Goal: Task Accomplishment & Management: Manage account settings

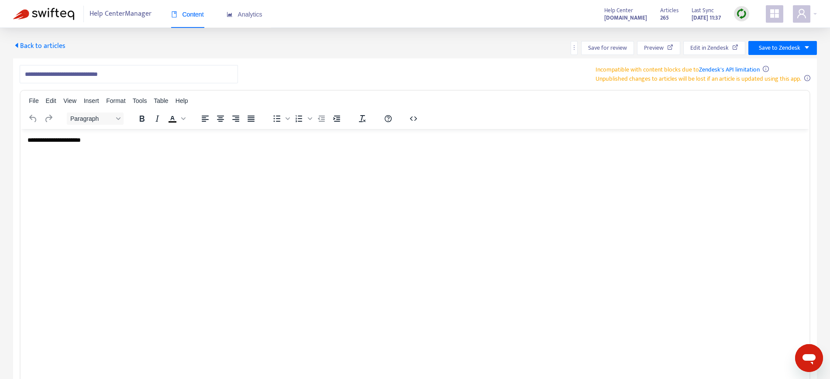
click at [780, 17] on span at bounding box center [773, 13] width 17 height 17
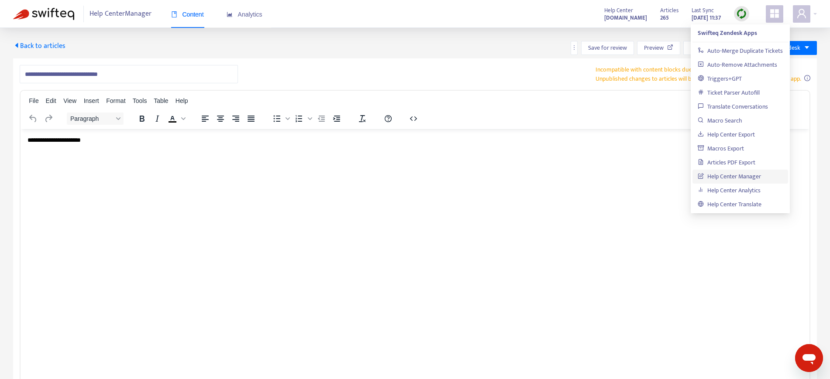
click at [38, 47] on span "Back to articles" at bounding box center [39, 46] width 52 height 12
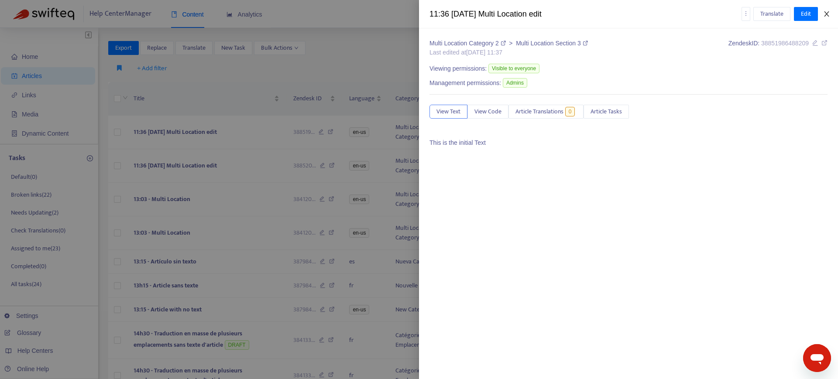
click at [824, 10] on icon "close" at bounding box center [826, 13] width 7 height 7
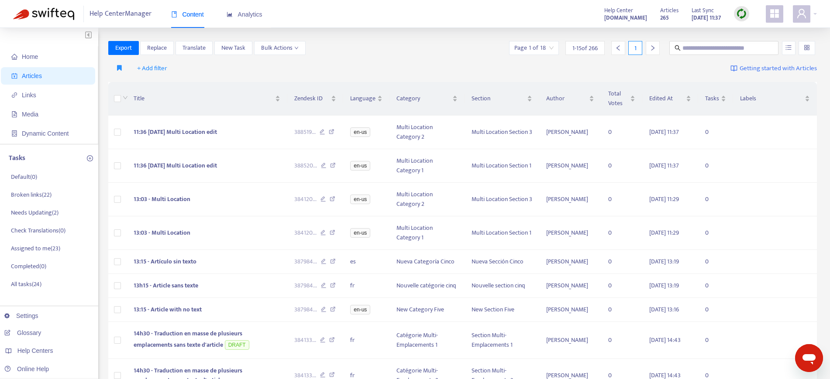
click at [816, 11] on div at bounding box center [804, 13] width 24 height 17
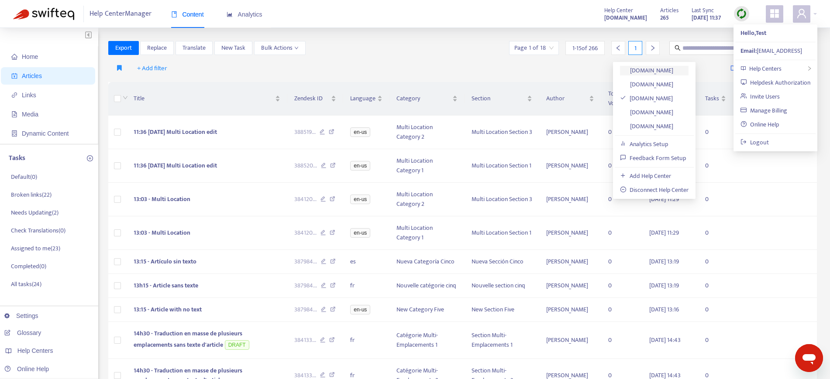
click at [673, 69] on link "[DOMAIN_NAME]" at bounding box center [646, 70] width 53 height 10
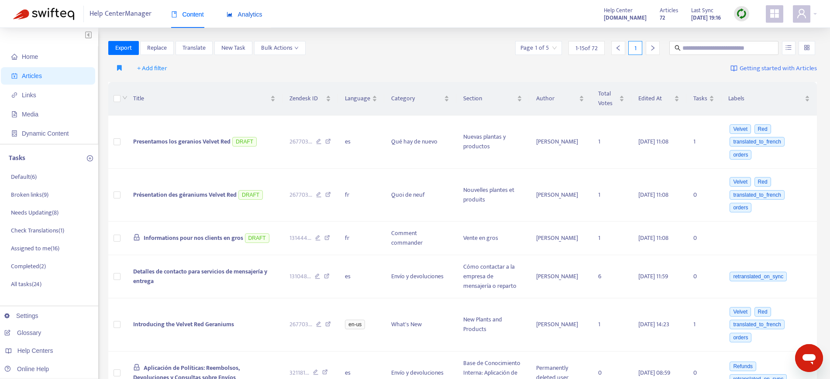
click at [251, 17] on span "Analytics" at bounding box center [244, 14] width 36 height 7
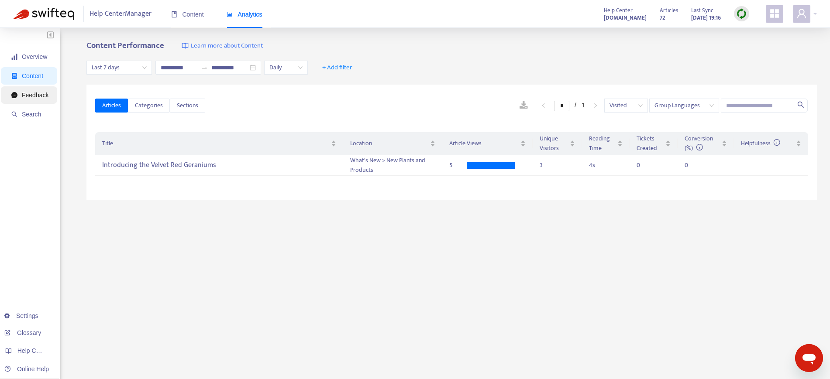
click at [31, 100] on span "Feedback" at bounding box center [29, 94] width 37 height 17
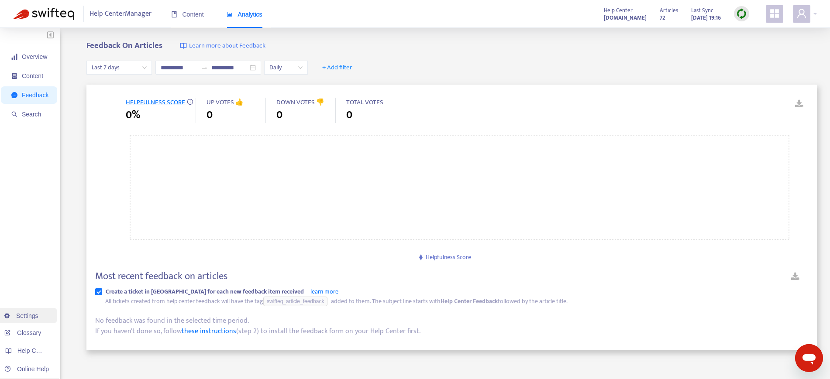
click at [13, 319] on link "Settings" at bounding box center [21, 315] width 34 height 7
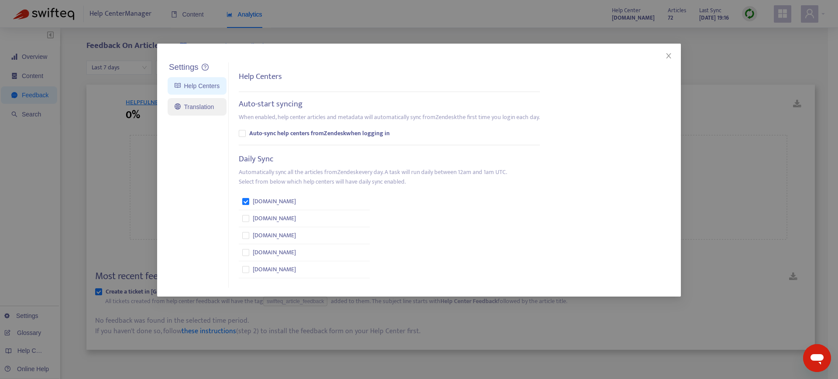
click at [199, 110] on link "Translation" at bounding box center [194, 106] width 39 height 7
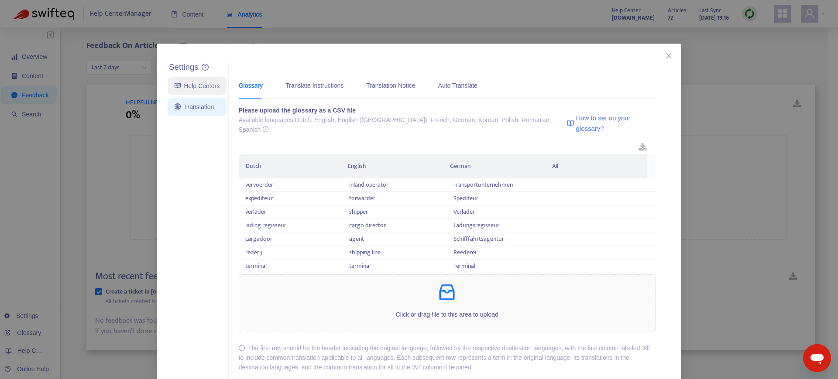
click at [195, 88] on link "Help Centers" at bounding box center [197, 85] width 45 height 7
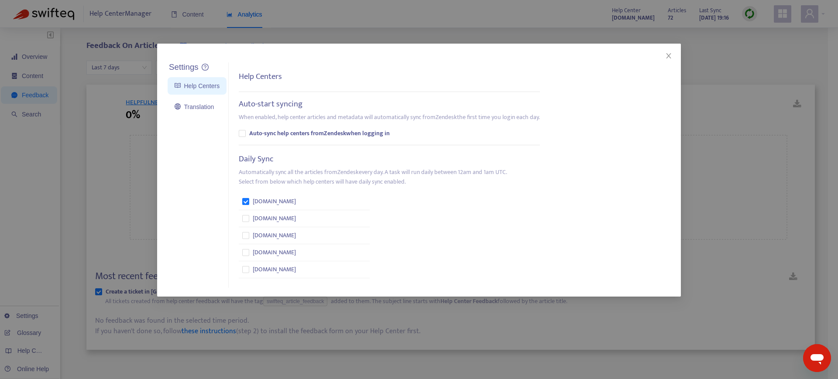
click at [43, 54] on div "Settings Help Centers Translation Settings Help Centers Auto-start syncing When…" at bounding box center [419, 189] width 838 height 379
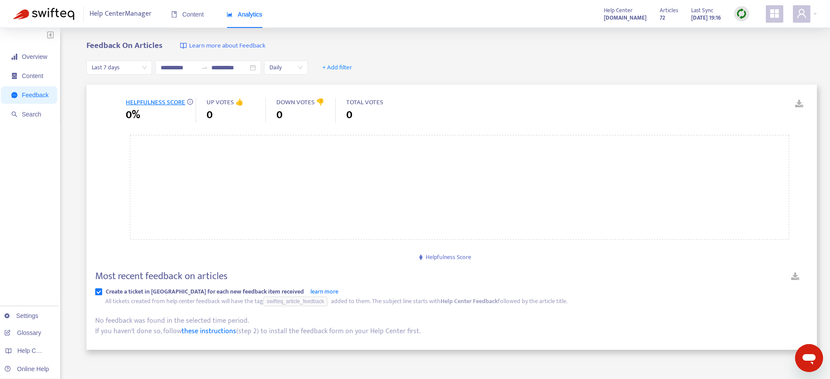
click at [43, 54] on span "Overview" at bounding box center [34, 56] width 25 height 7
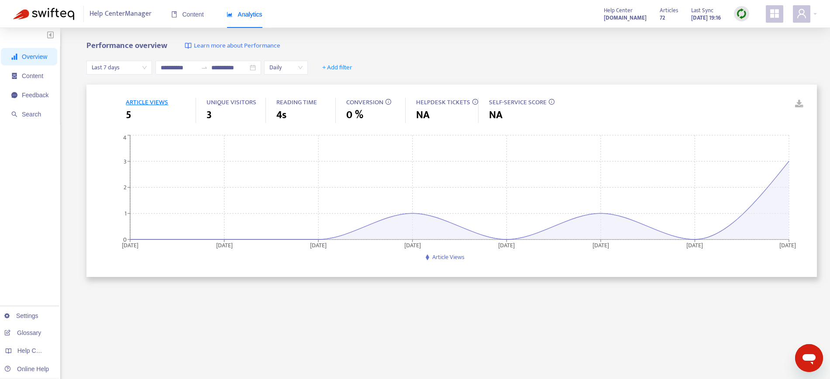
click at [20, 323] on ul "Settings Glossary Help Centers Online Help" at bounding box center [27, 342] width 63 height 73
click at [21, 319] on link "Settings" at bounding box center [21, 315] width 34 height 7
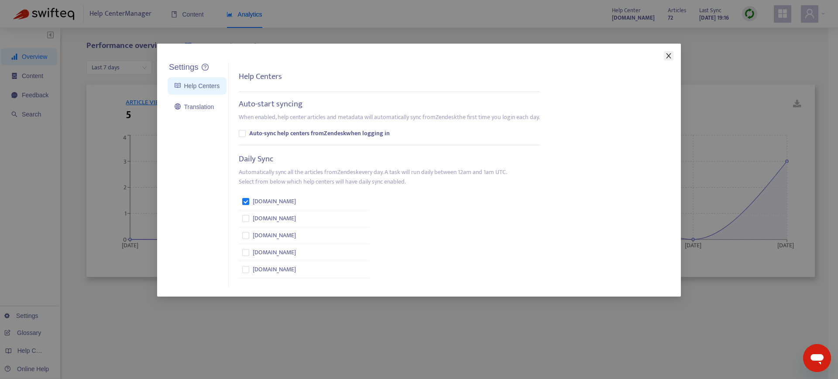
click at [669, 57] on icon "close" at bounding box center [668, 55] width 5 height 5
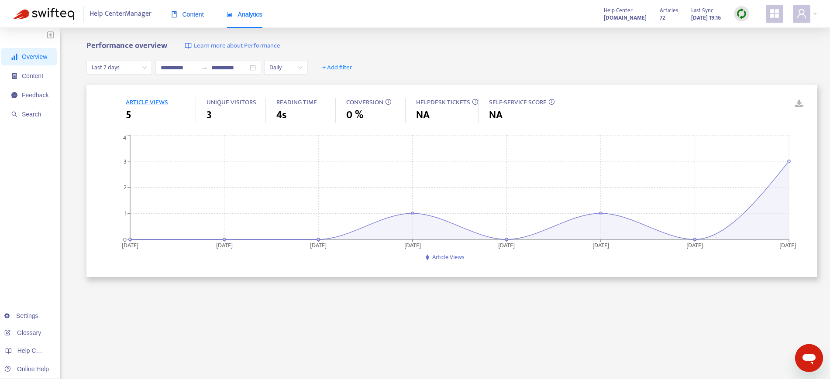
click at [193, 11] on span "Content" at bounding box center [187, 14] width 33 height 7
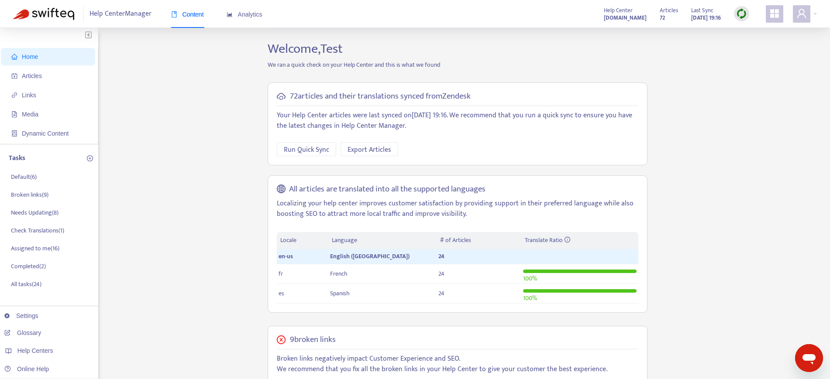
click at [816, 11] on div "Help Center Manager Content Analytics Help Center [DOMAIN_NAME] Articles 72 Las…" at bounding box center [415, 14] width 830 height 28
click at [814, 13] on div at bounding box center [804, 13] width 24 height 17
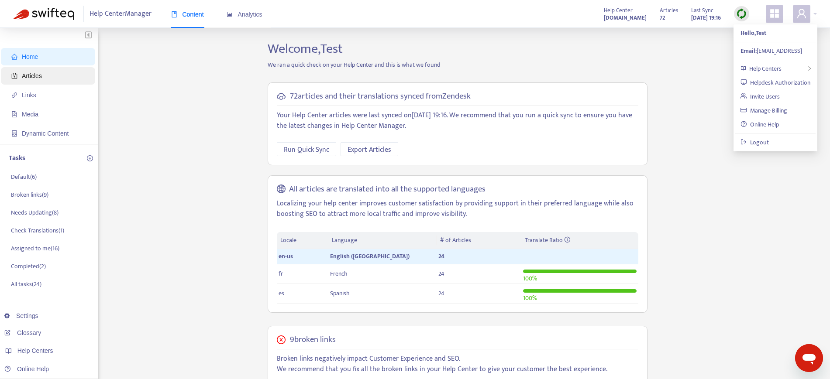
click at [34, 79] on span "Articles" at bounding box center [32, 75] width 20 height 7
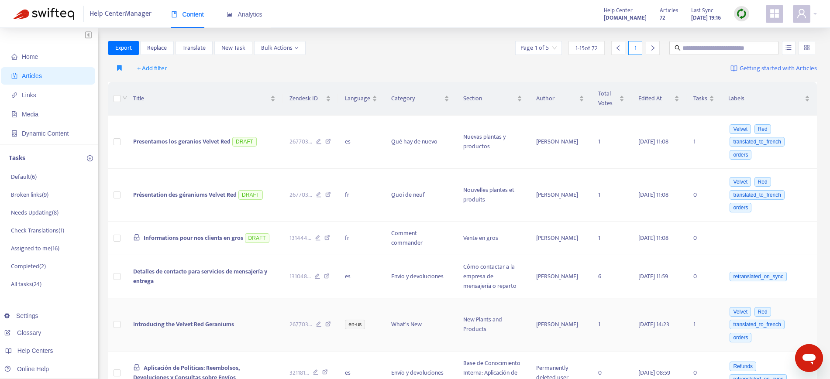
click at [331, 326] on icon at bounding box center [328, 326] width 6 height 8
